Goal: Information Seeking & Learning: Learn about a topic

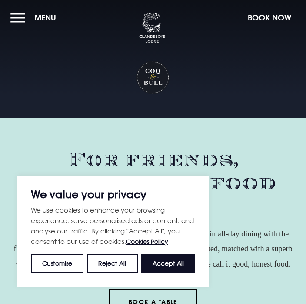
click at [173, 262] on button "Accept All" at bounding box center [168, 263] width 54 height 19
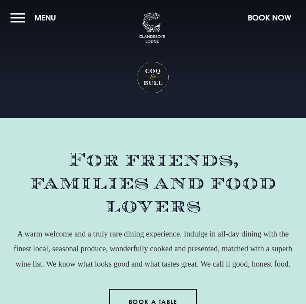
checkbox input "true"
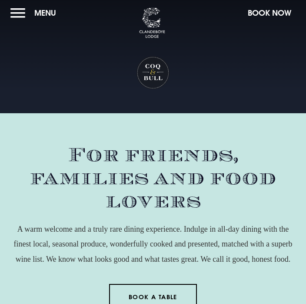
scroll to position [2, 0]
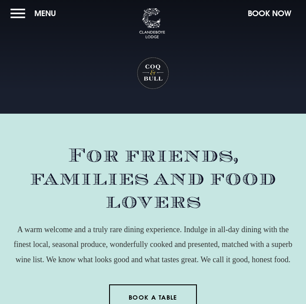
click at [22, 21] on button "Menu" at bounding box center [35, 13] width 50 height 19
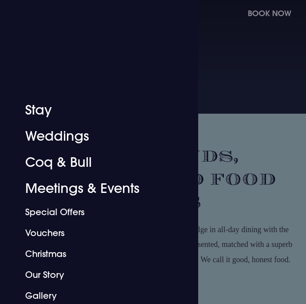
scroll to position [112, 0]
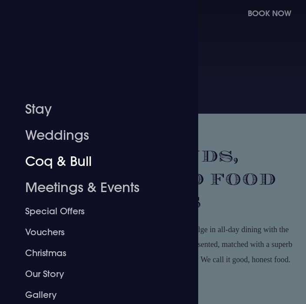
click at [76, 162] on link "Coq & Bull" at bounding box center [94, 161] width 138 height 26
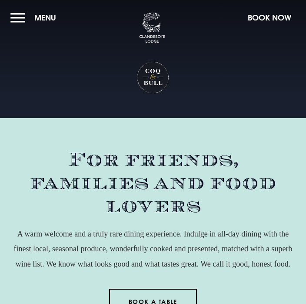
checkbox input "true"
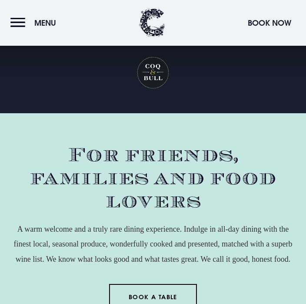
scroll to position [1386, 0]
